Goal: Find specific page/section: Locate a particular part of the current website

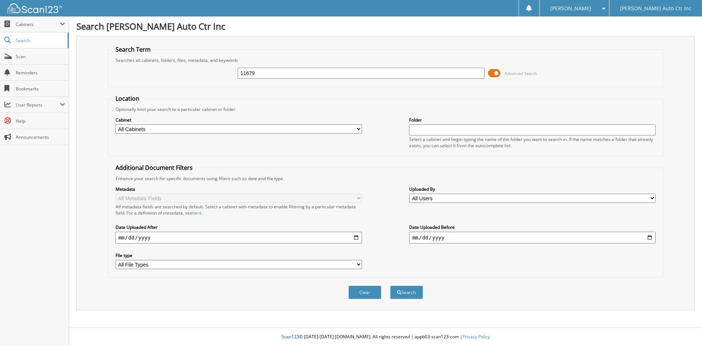
type input "11679"
click at [390, 285] on button "Search" at bounding box center [406, 292] width 33 height 14
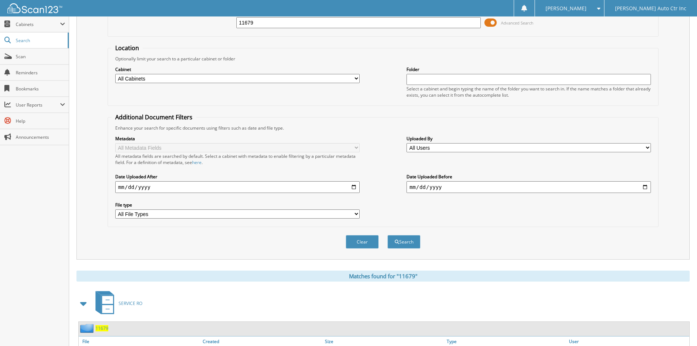
scroll to position [204, 0]
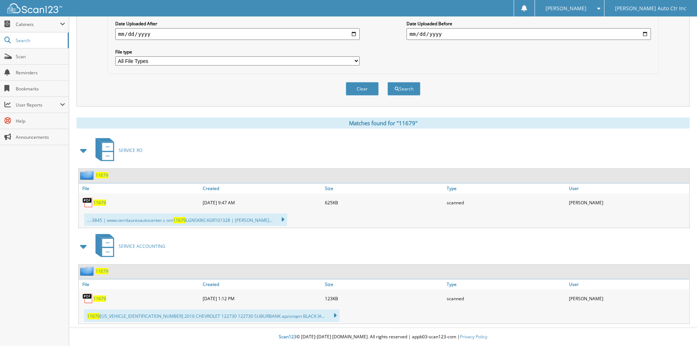
click at [101, 204] on span "11679" at bounding box center [99, 202] width 13 height 6
click at [359, 92] on button "Clear" at bounding box center [362, 89] width 33 height 14
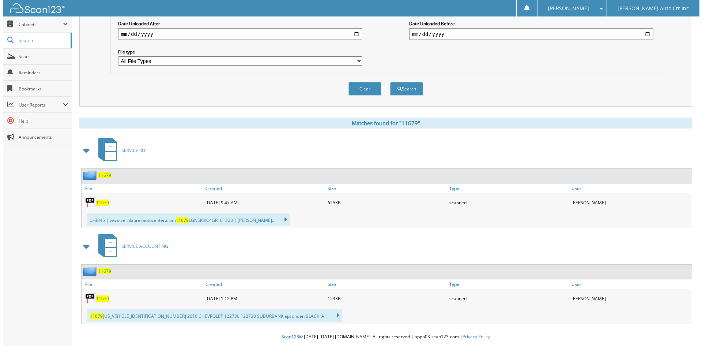
scroll to position [0, 0]
